Goal: Communication & Community: Participate in discussion

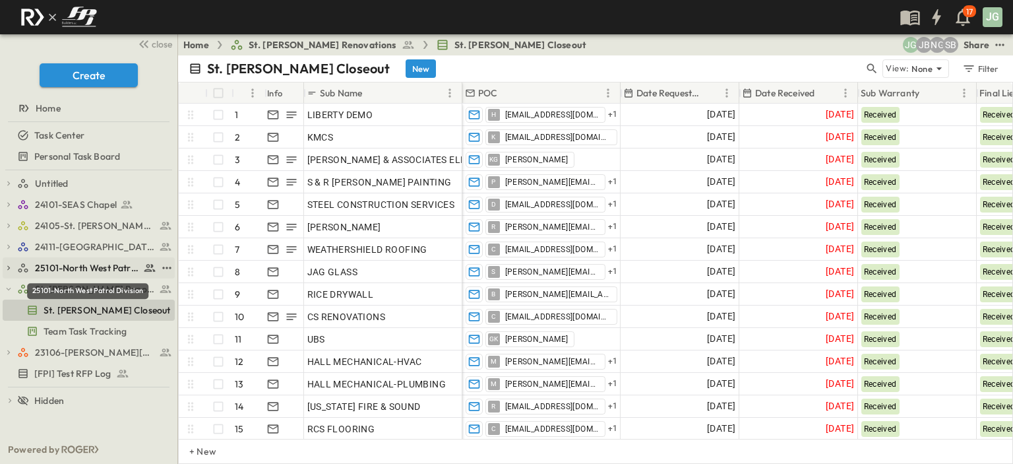
click at [64, 271] on span "25101-North West Patrol Division" at bounding box center [87, 267] width 105 height 13
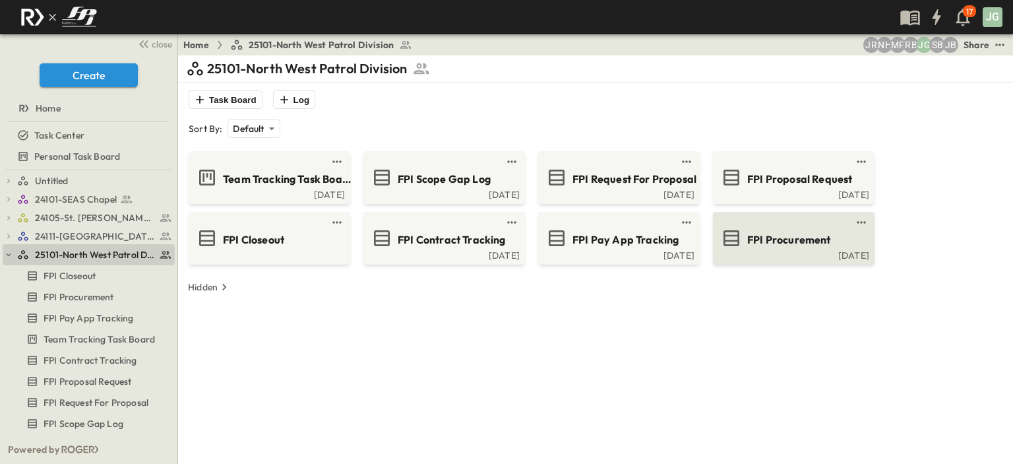
click at [808, 236] on span "FPI Procurement" at bounding box center [789, 239] width 84 height 15
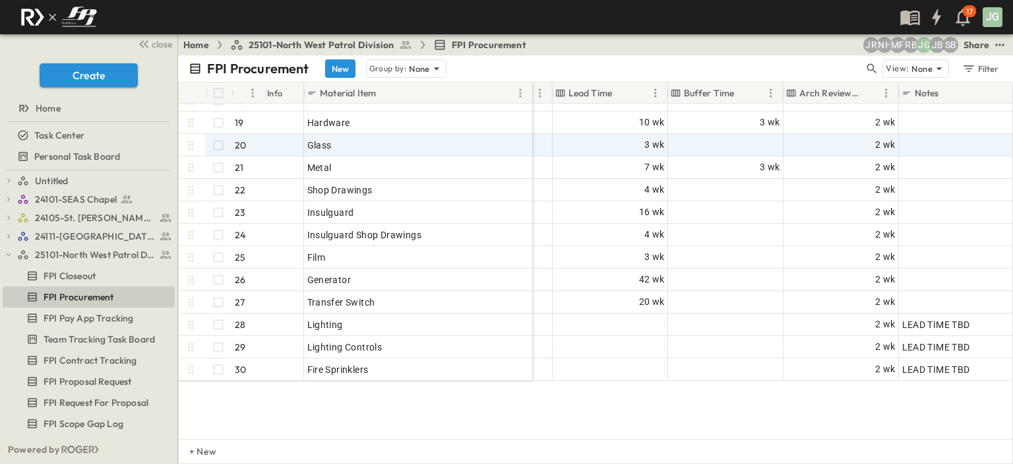
scroll to position [66, 914]
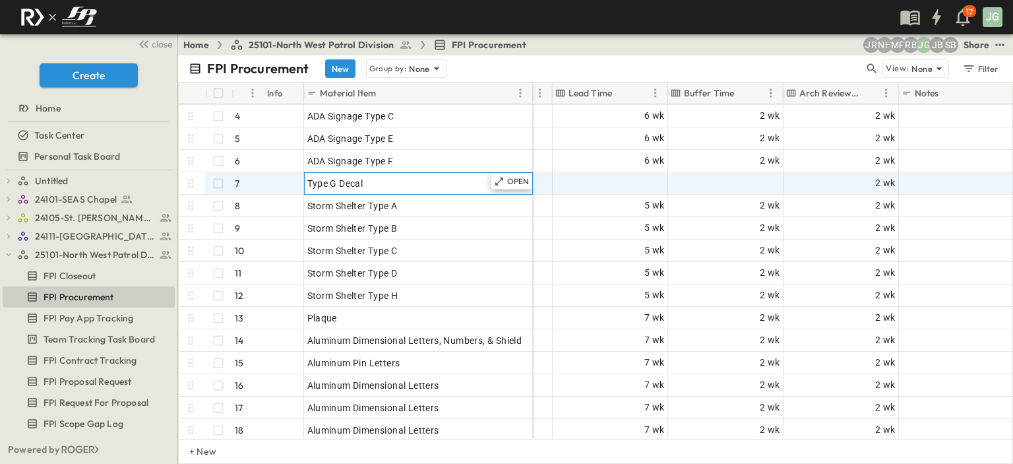
click at [423, 177] on div "Type G Decal" at bounding box center [418, 183] width 222 height 18
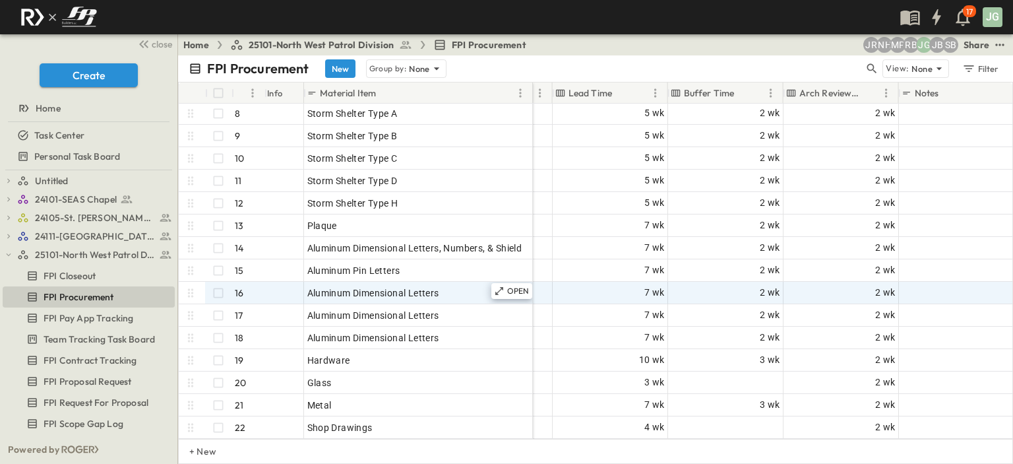
scroll to position [132, 914]
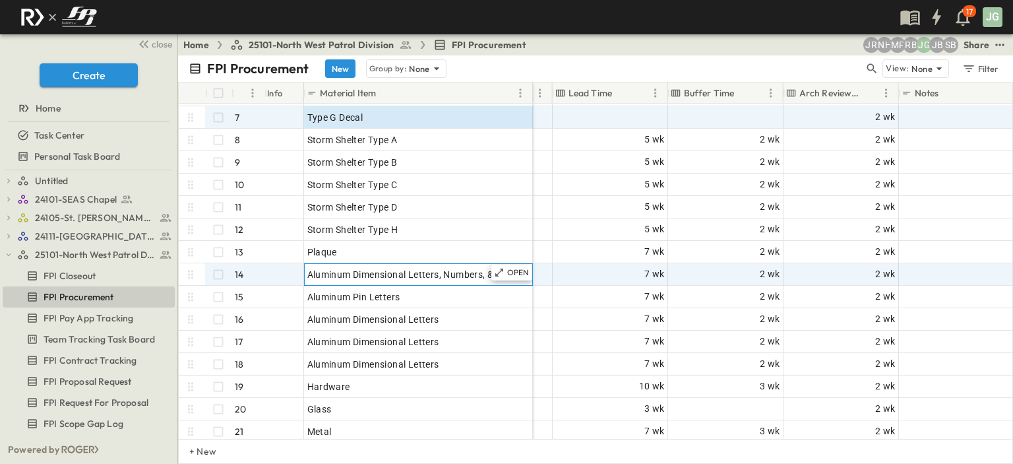
click at [417, 266] on div "Aluminum Dimensional Letters, Numbers, & Shield" at bounding box center [418, 274] width 222 height 18
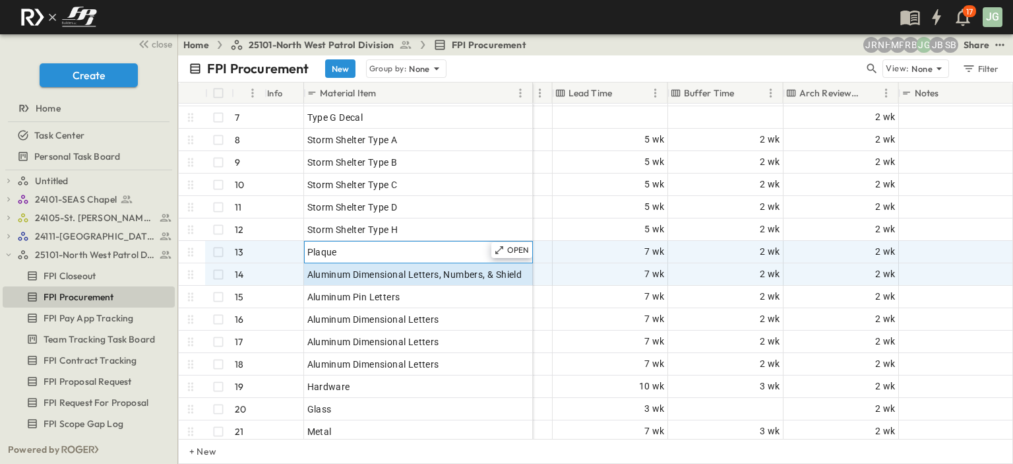
click at [414, 246] on div "Plaque" at bounding box center [418, 252] width 222 height 18
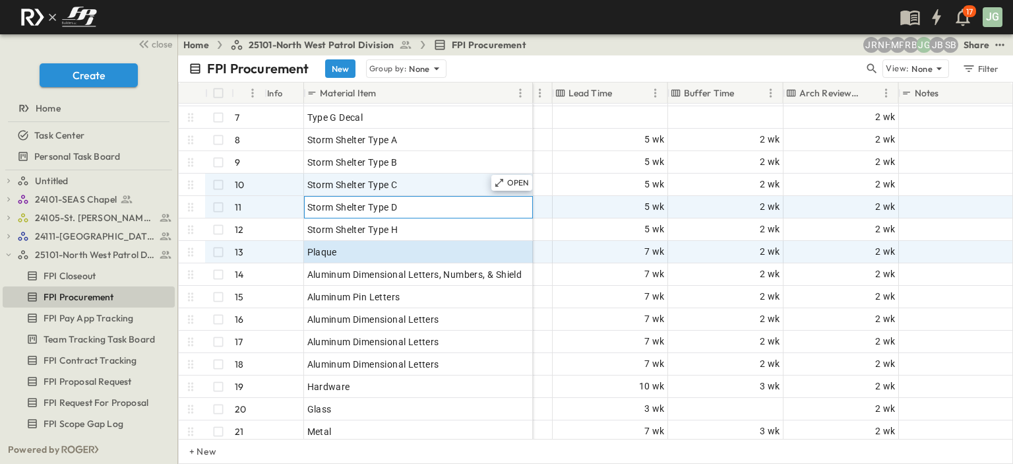
drag, startPoint x: 425, startPoint y: 202, endPoint x: 428, endPoint y: 195, distance: 8.0
click at [425, 201] on div "Storm Shelter Type D" at bounding box center [418, 207] width 222 height 18
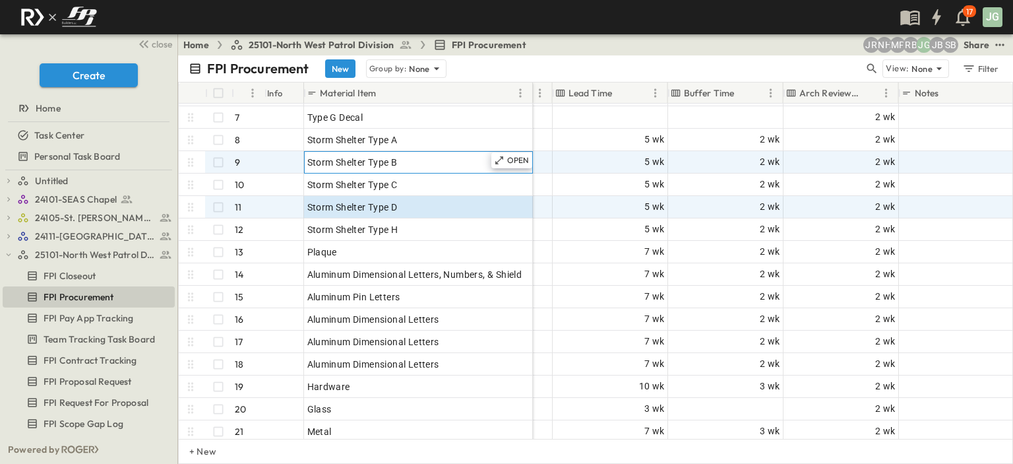
click at [429, 167] on div "Storm Shelter Type B" at bounding box center [418, 162] width 222 height 18
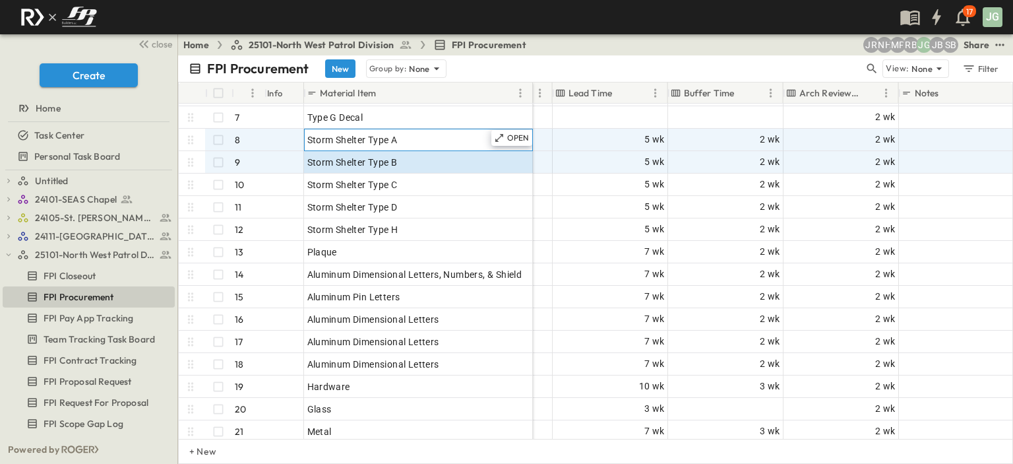
click at [433, 139] on div "Storm Shelter Type A" at bounding box center [418, 140] width 222 height 18
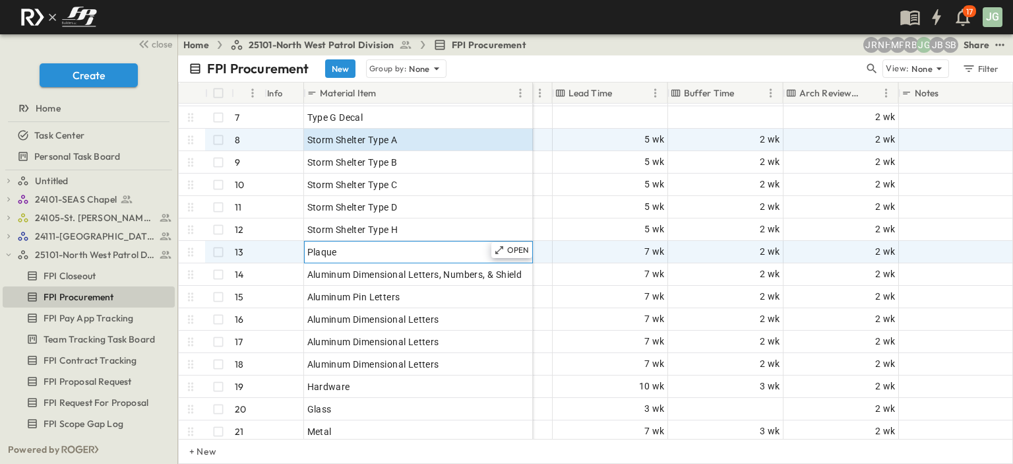
click at [425, 256] on div "Plaque" at bounding box center [418, 252] width 222 height 18
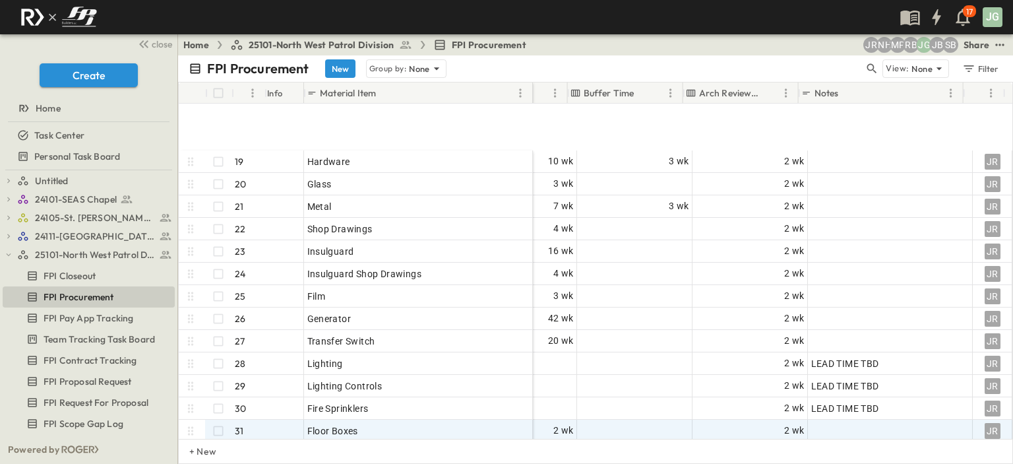
scroll to position [462, 1015]
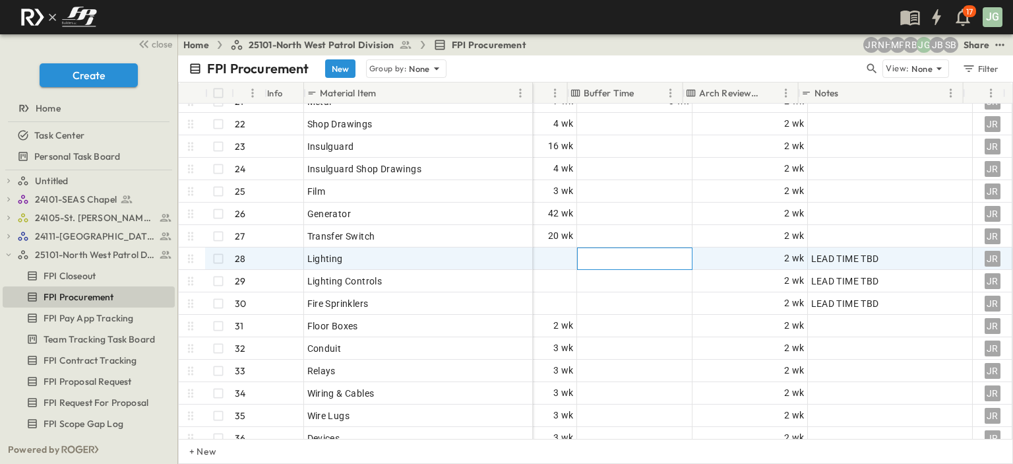
click at [629, 251] on div at bounding box center [635, 258] width 114 height 21
click at [557, 255] on div at bounding box center [519, 258] width 114 height 21
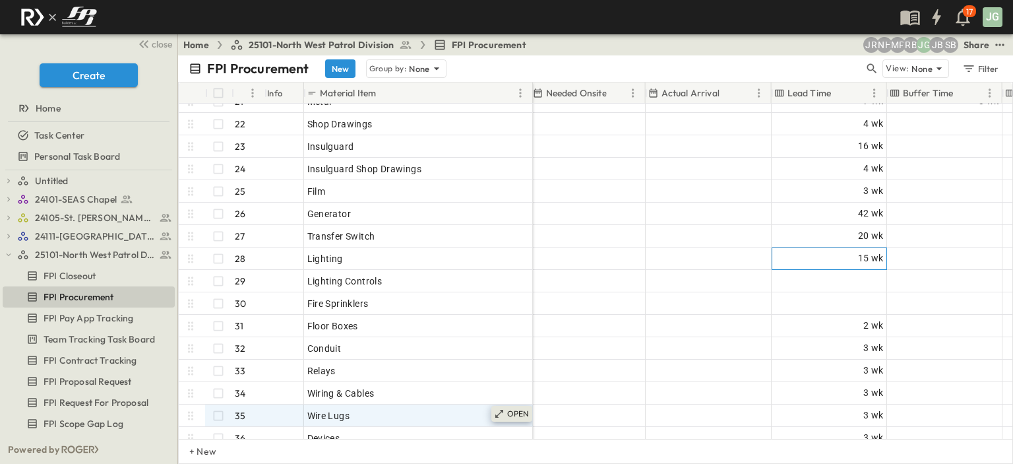
scroll to position [462, 710]
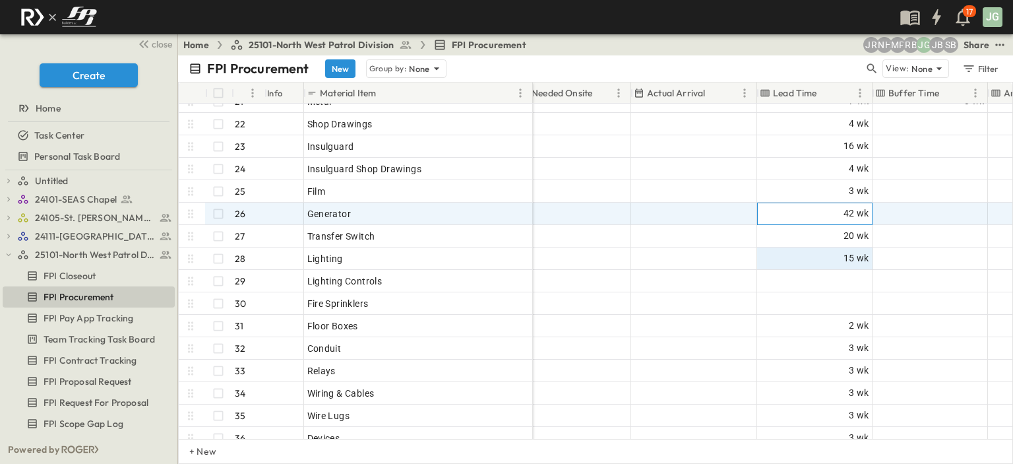
click at [846, 214] on span "42 wk" at bounding box center [857, 213] width 26 height 15
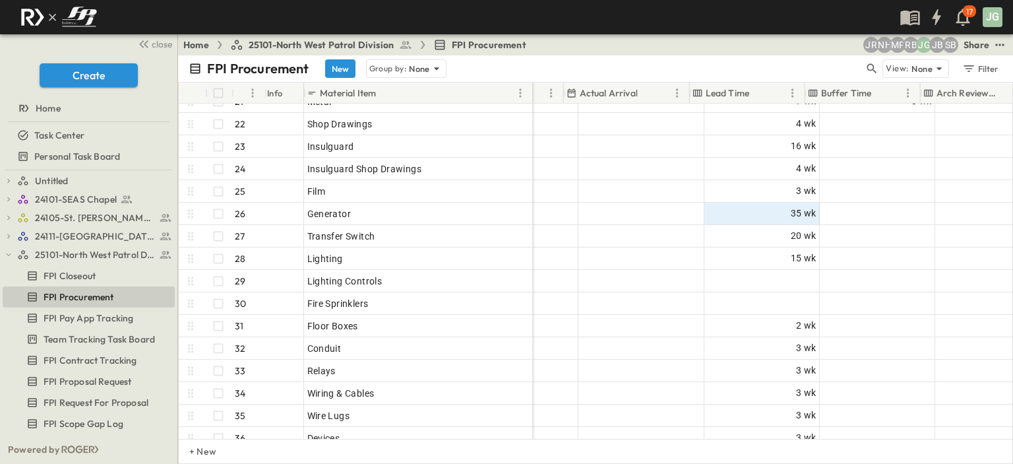
scroll to position [462, 793]
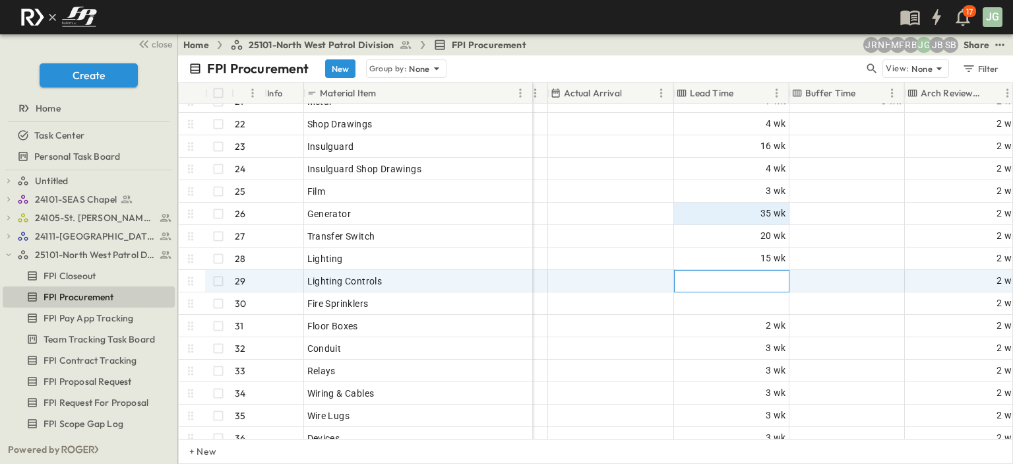
click at [717, 282] on div at bounding box center [732, 280] width 114 height 21
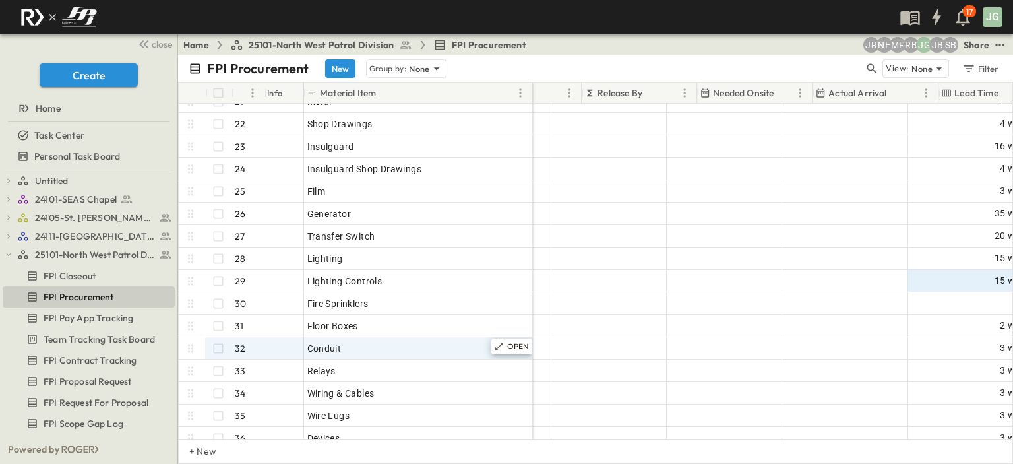
scroll to position [462, 561]
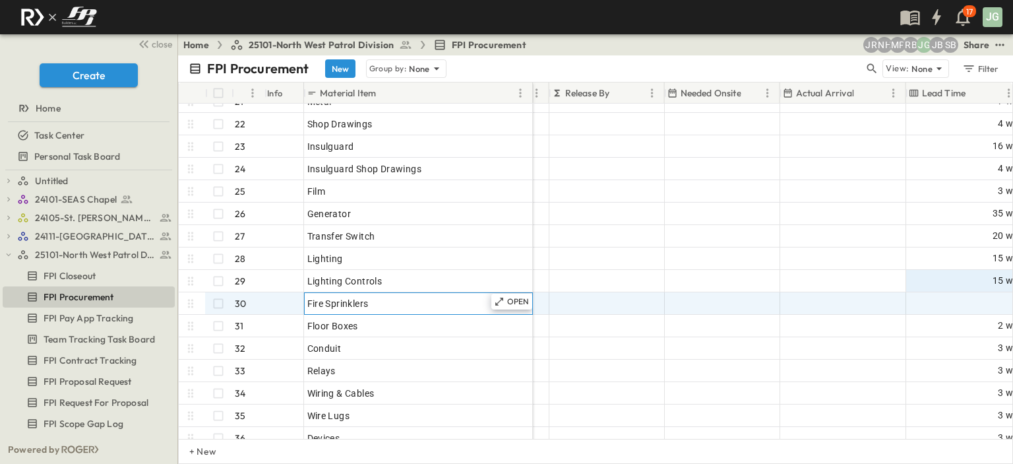
click at [374, 301] on div "Fire Sprinklers" at bounding box center [418, 303] width 222 height 18
type input "**********"
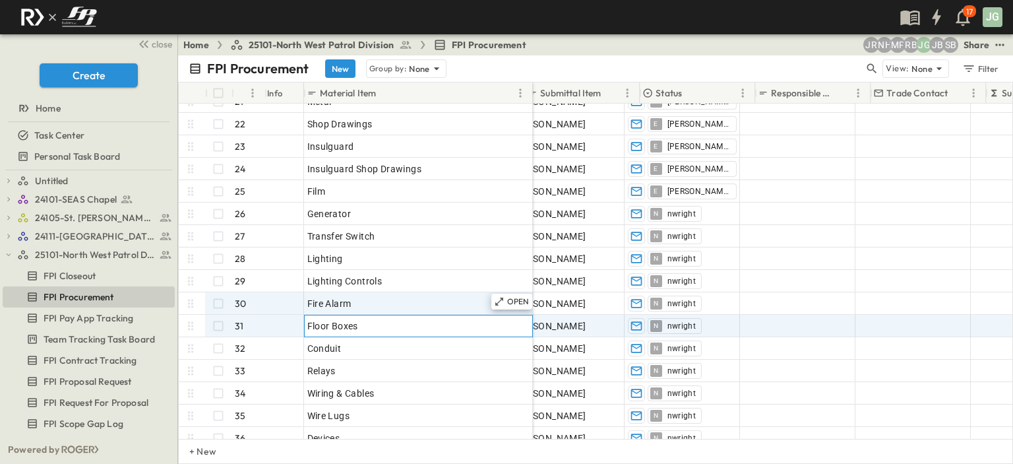
scroll to position [462, 0]
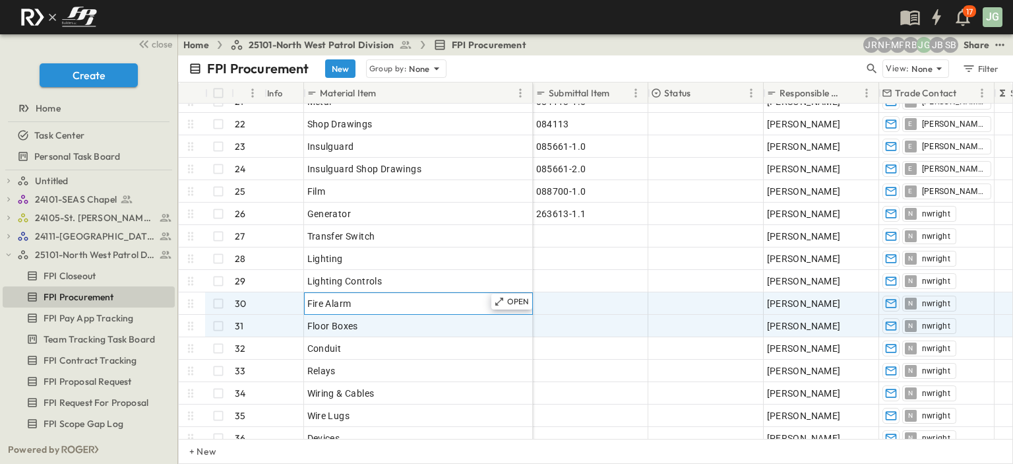
click at [372, 302] on div "Fire Alarm" at bounding box center [418, 303] width 222 height 18
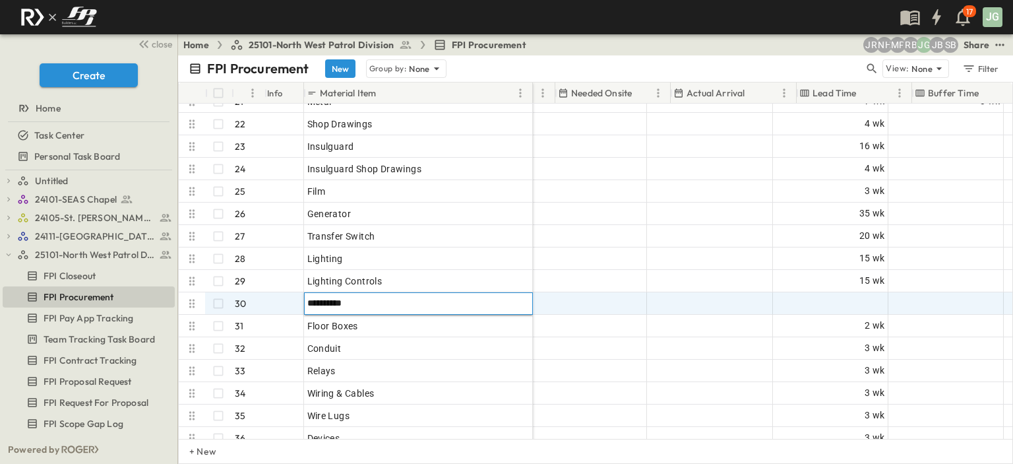
scroll to position [462, 722]
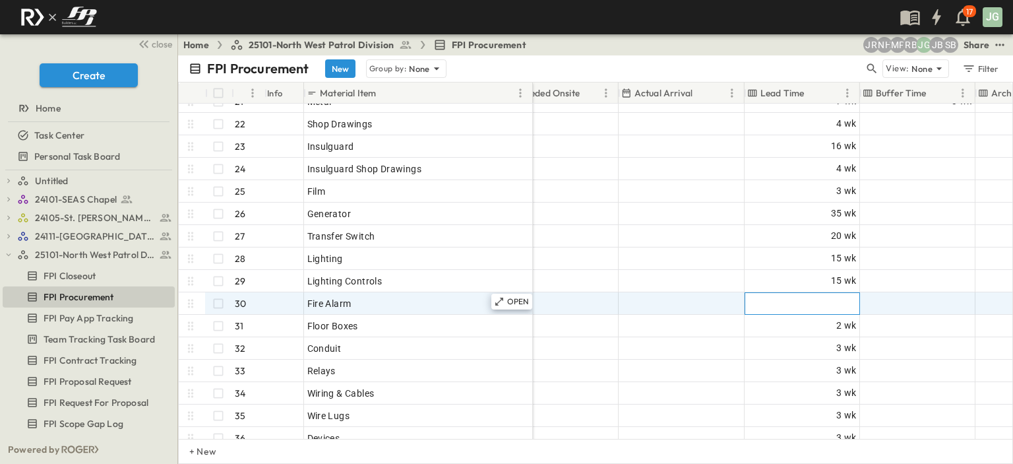
click at [788, 303] on div at bounding box center [802, 303] width 114 height 21
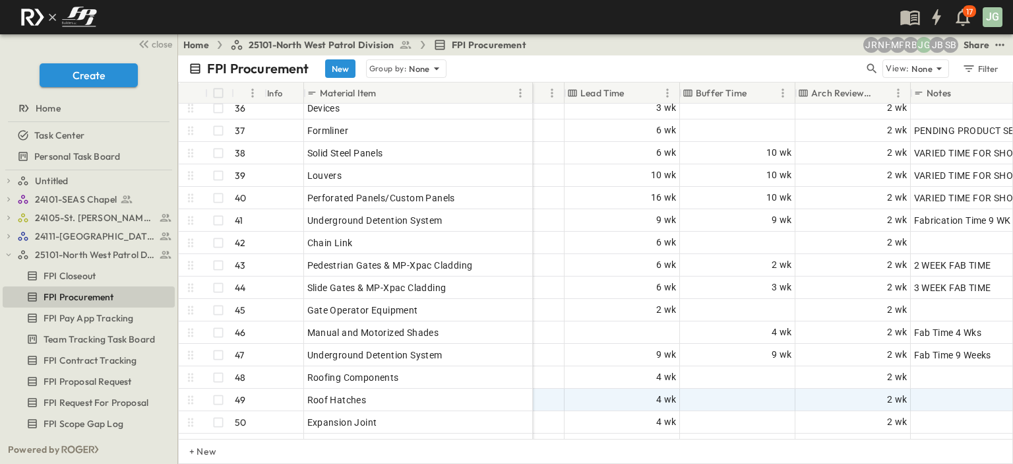
scroll to position [792, 900]
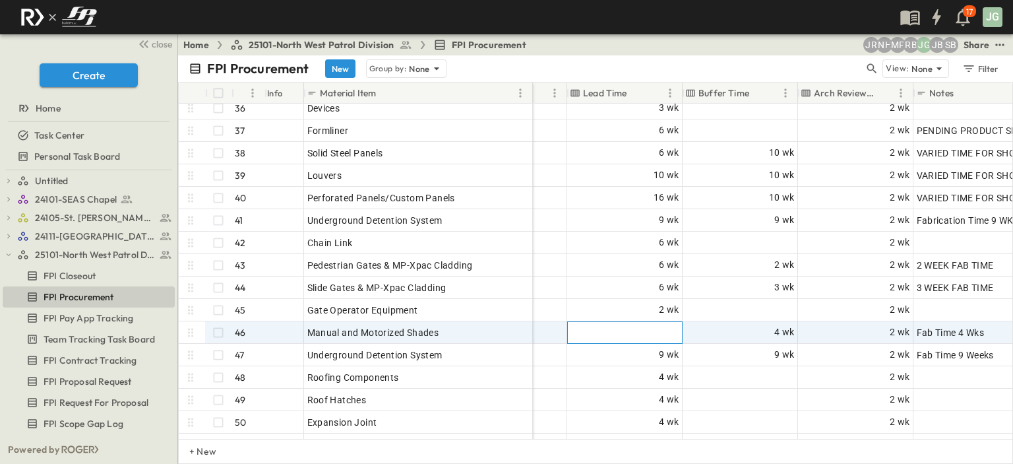
click at [660, 335] on div at bounding box center [625, 332] width 114 height 21
click at [666, 332] on div at bounding box center [625, 332] width 114 height 21
type input "*"
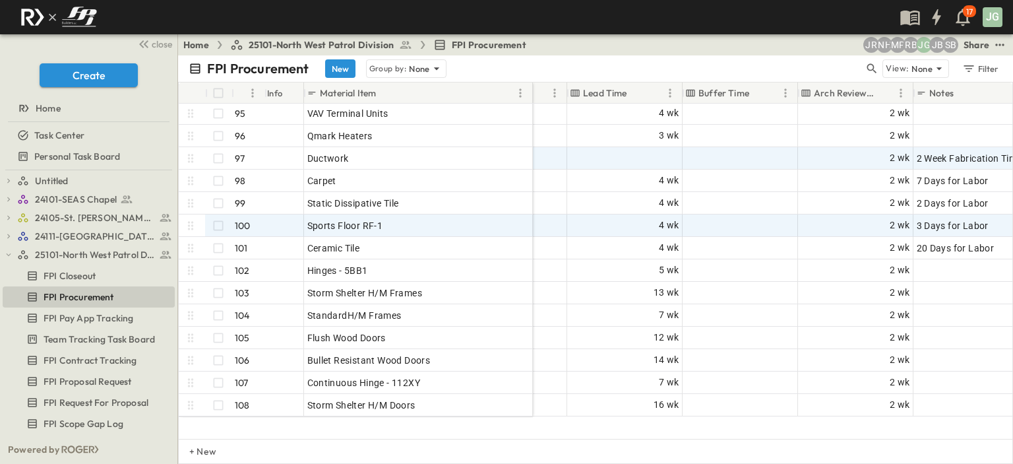
scroll to position [1979, 900]
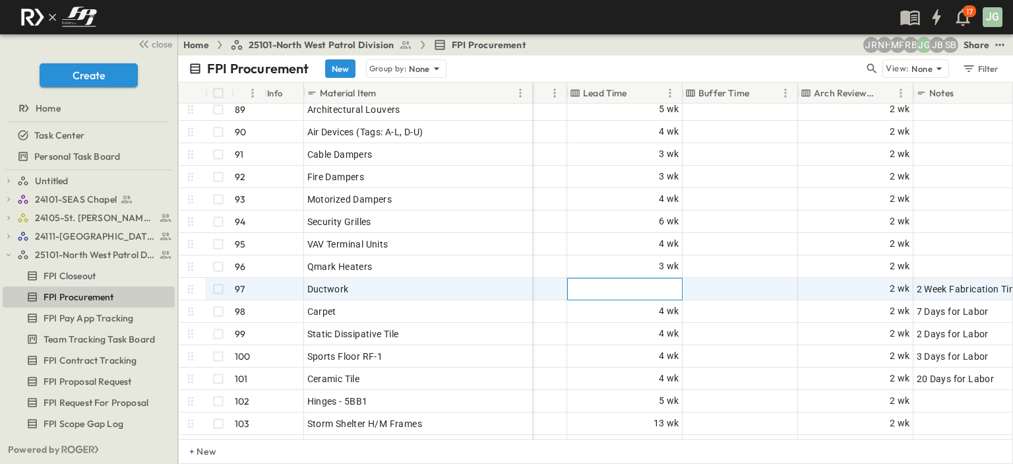
click at [637, 282] on div at bounding box center [625, 288] width 114 height 21
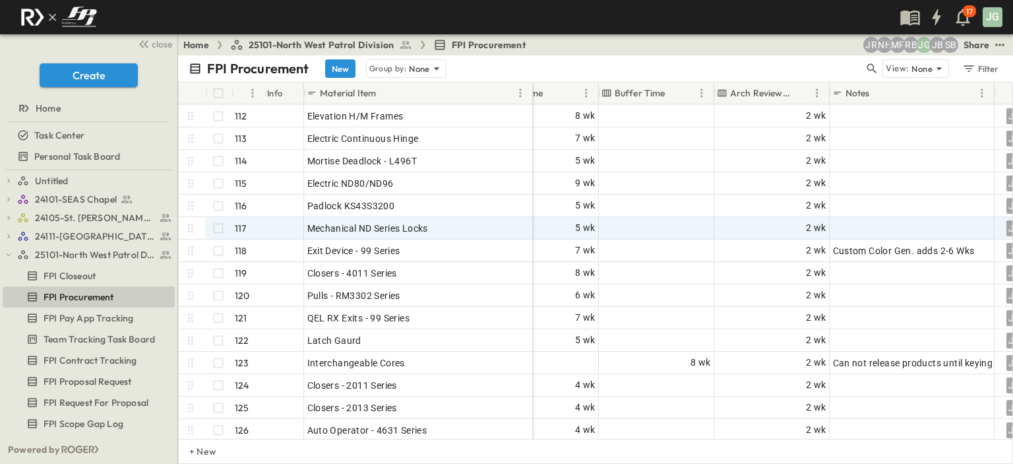
scroll to position [2592, 983]
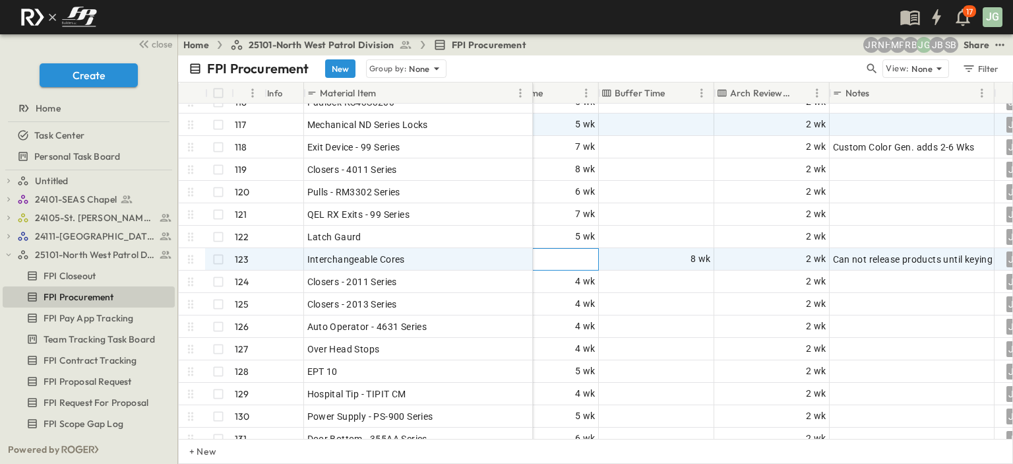
click at [582, 261] on div at bounding box center [541, 259] width 114 height 21
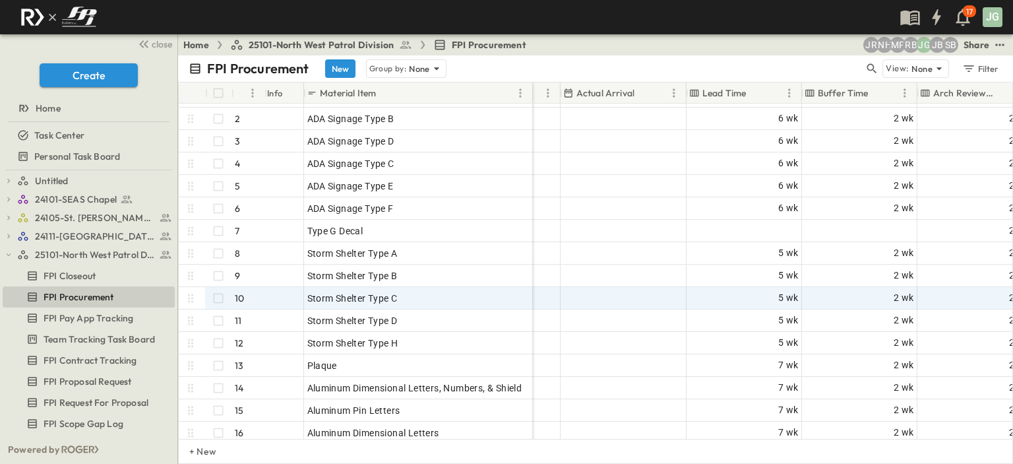
scroll to position [0, 780]
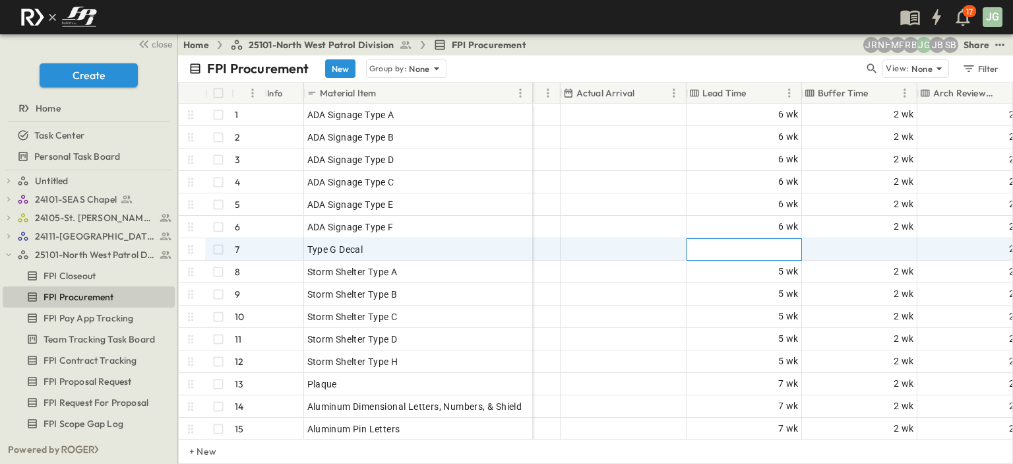
click at [737, 250] on div at bounding box center [744, 249] width 114 height 21
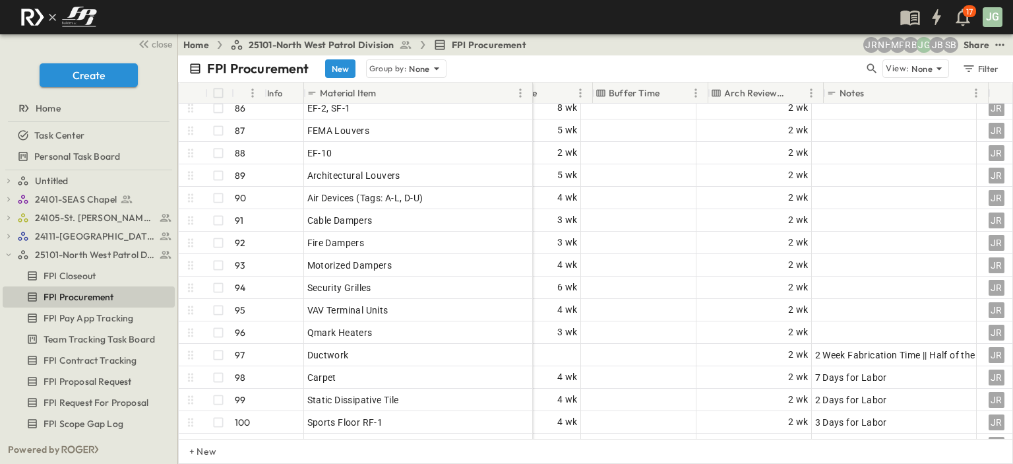
scroll to position [1913, 1015]
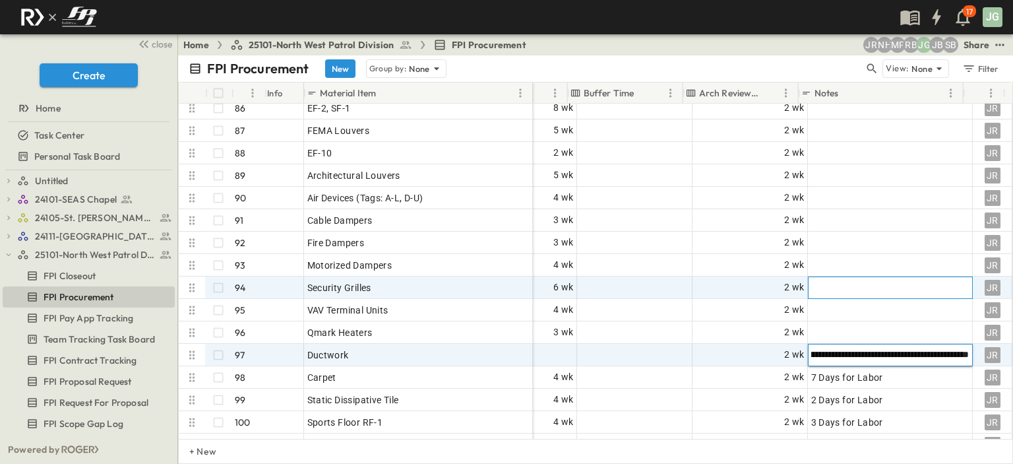
scroll to position [0, 0]
click at [822, 284] on div at bounding box center [890, 287] width 158 height 18
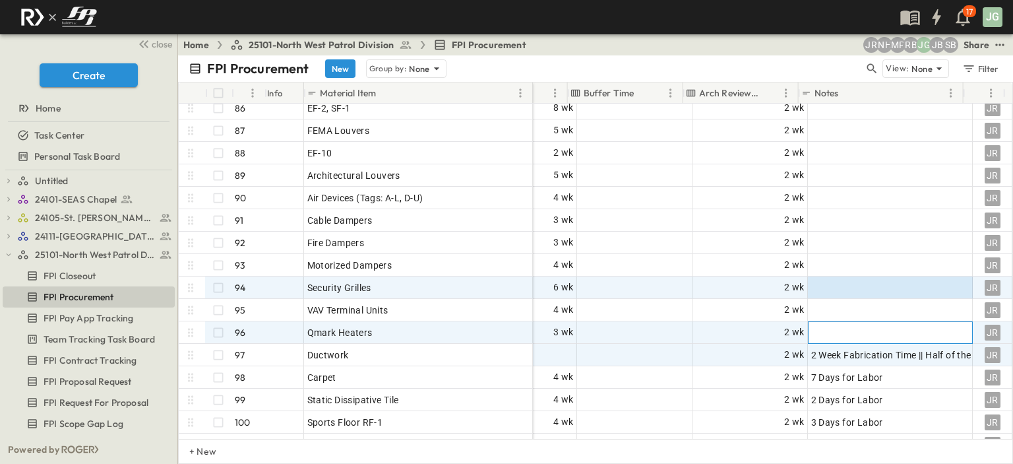
drag, startPoint x: 875, startPoint y: 333, endPoint x: 867, endPoint y: 327, distance: 9.9
click at [867, 327] on div at bounding box center [890, 332] width 158 height 18
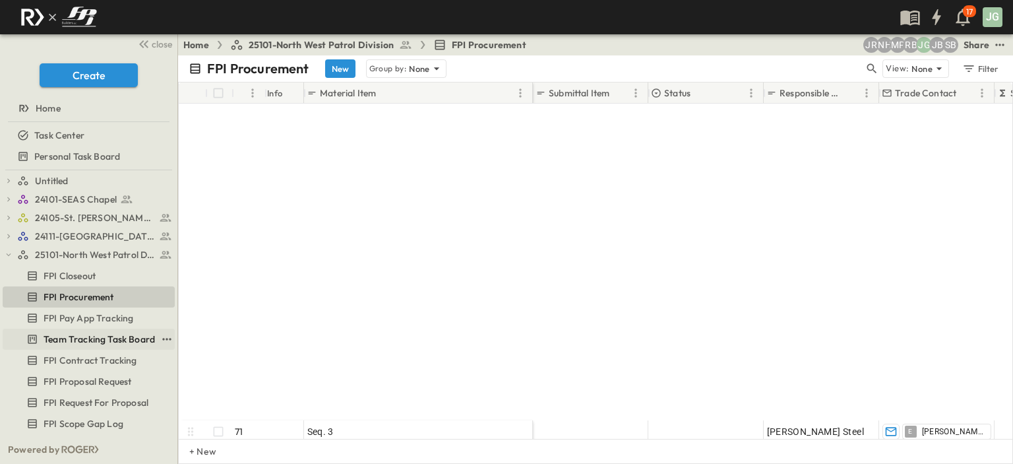
scroll to position [1649, 0]
